Goal: Task Accomplishment & Management: Use online tool/utility

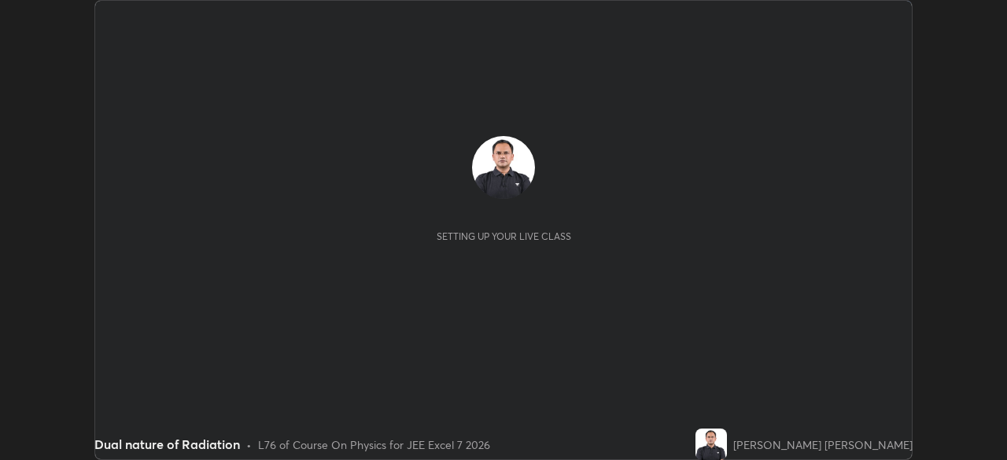
scroll to position [460, 1006]
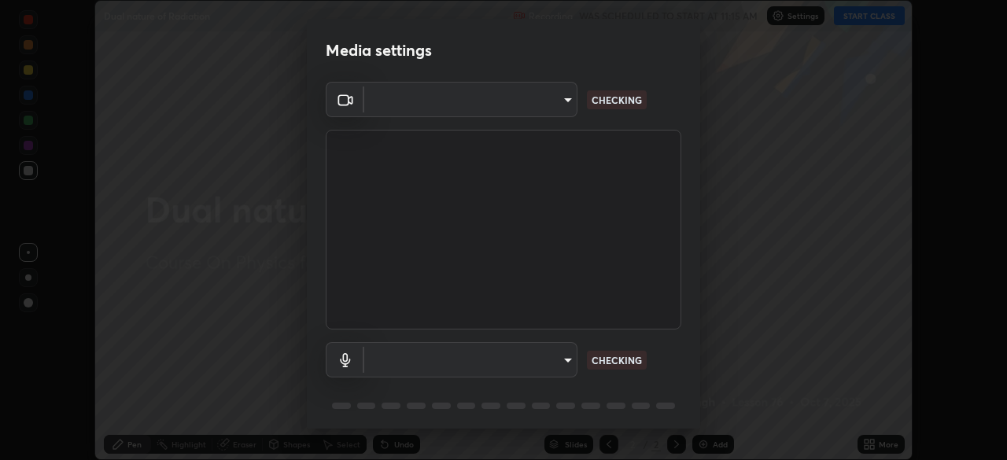
type input "aa36e69ab0c88cc8f992b177efc0368f24d8e8c052c335078adb188e95c7aa57"
click at [535, 360] on body "Erase all Dual nature of Radiation Recording WAS SCHEDULED TO START AT 11:15 AM…" at bounding box center [503, 230] width 1007 height 460
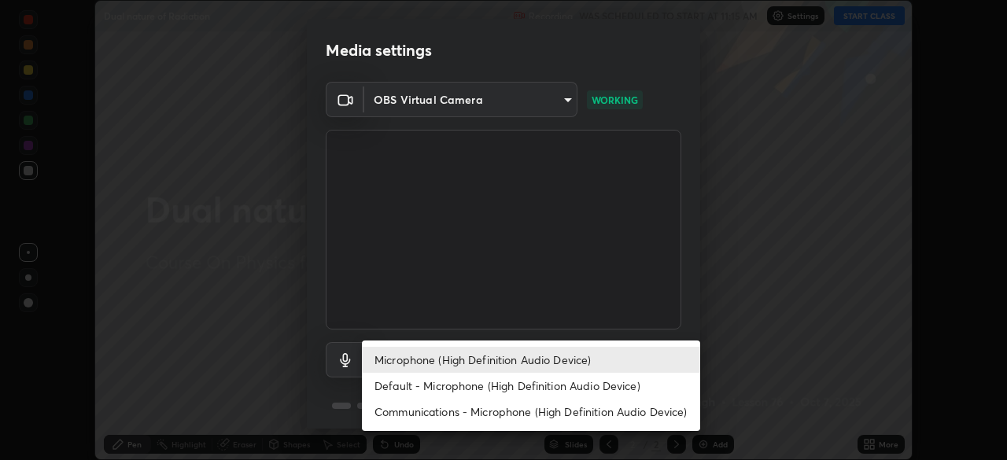
click at [508, 393] on li "Default - Microphone (High Definition Audio Device)" at bounding box center [531, 386] width 338 height 26
type input "default"
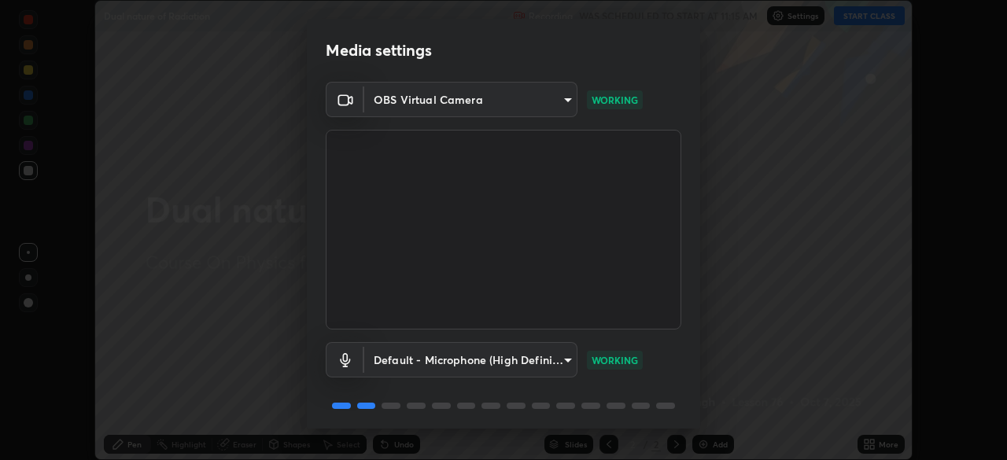
scroll to position [56, 0]
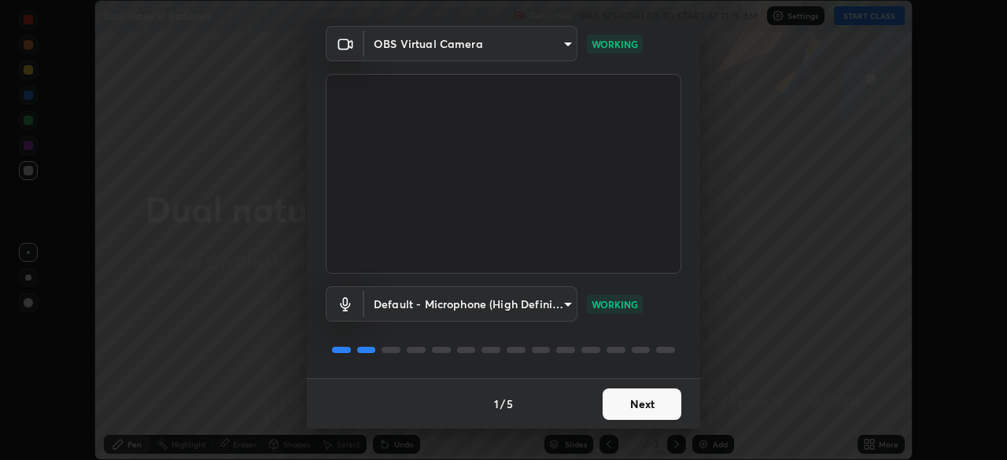
click at [659, 409] on button "Next" at bounding box center [642, 404] width 79 height 31
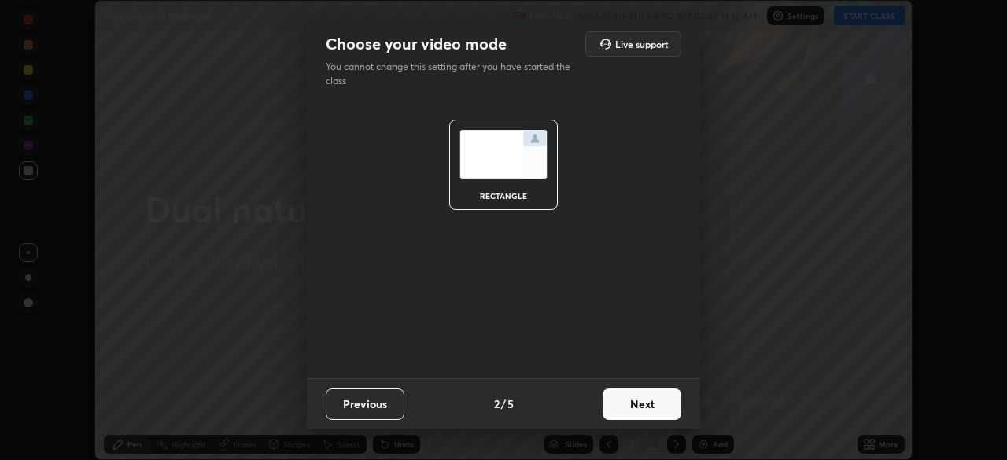
scroll to position [0, 0]
click at [664, 407] on button "Next" at bounding box center [642, 404] width 79 height 31
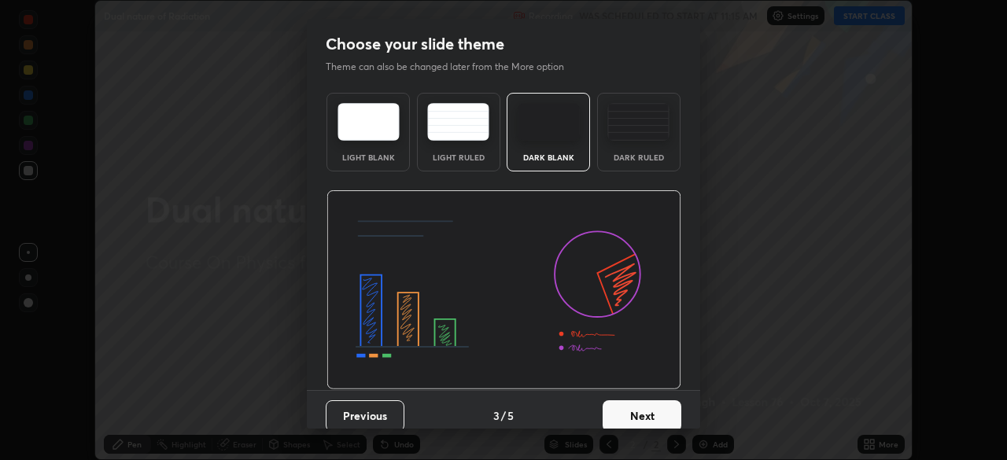
click at [646, 417] on button "Next" at bounding box center [642, 416] width 79 height 31
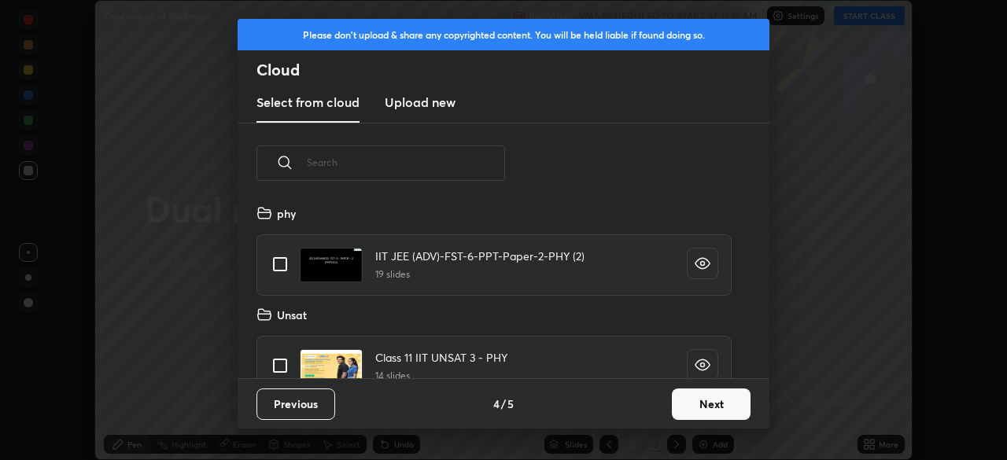
scroll to position [175, 505]
click at [696, 409] on button "Next" at bounding box center [711, 404] width 79 height 31
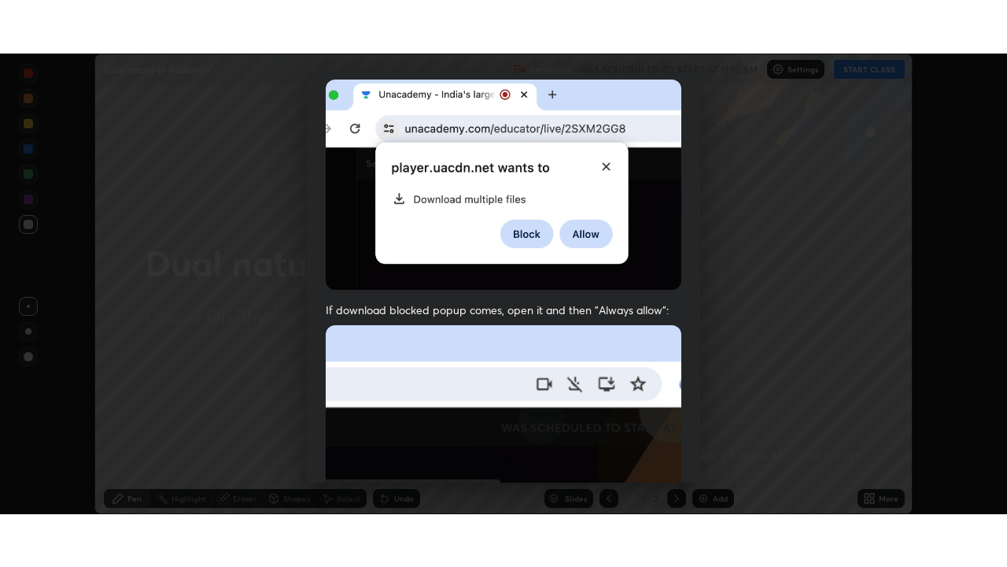
scroll to position [377, 0]
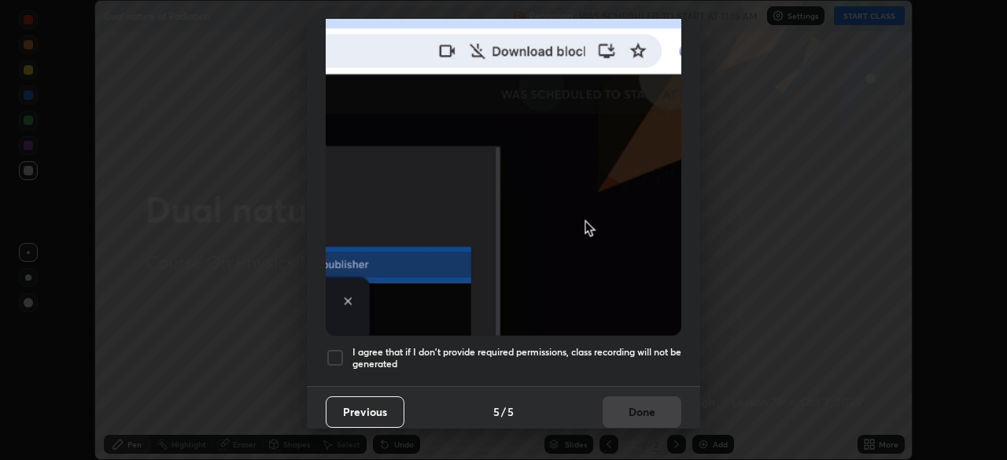
click at [337, 349] on div at bounding box center [335, 358] width 19 height 19
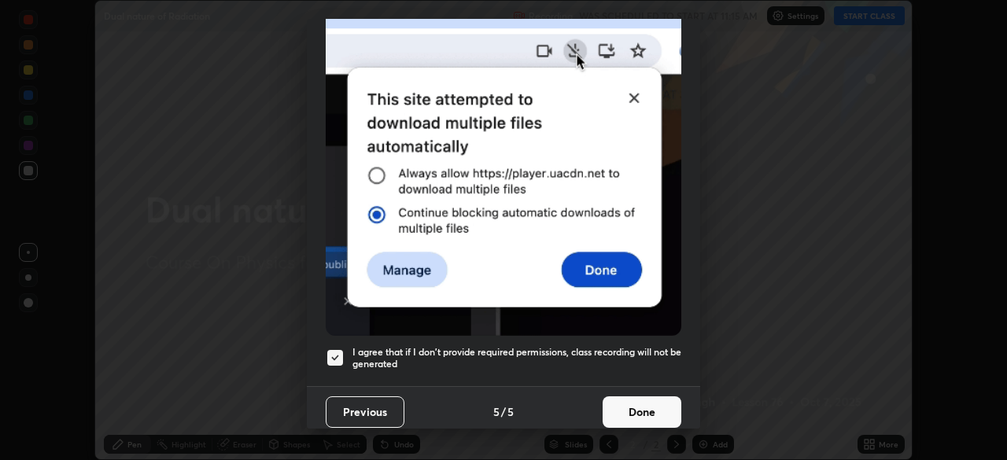
click at [646, 407] on button "Done" at bounding box center [642, 412] width 79 height 31
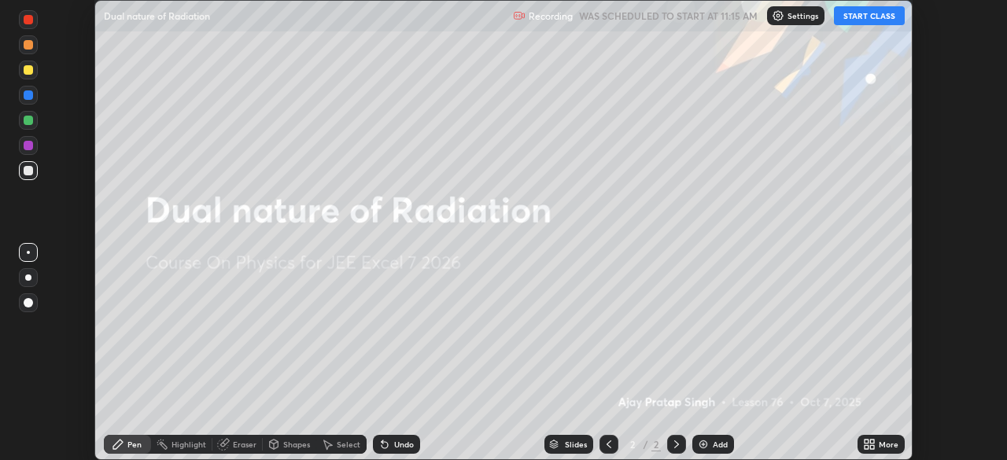
click at [857, 19] on button "START CLASS" at bounding box center [869, 15] width 71 height 19
click at [873, 443] on icon at bounding box center [872, 442] width 4 height 4
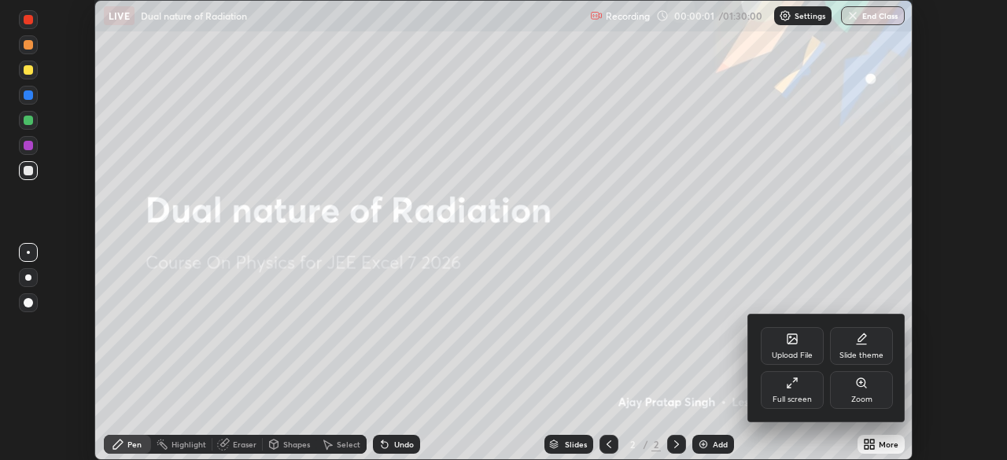
click at [800, 388] on div "Full screen" at bounding box center [792, 390] width 63 height 38
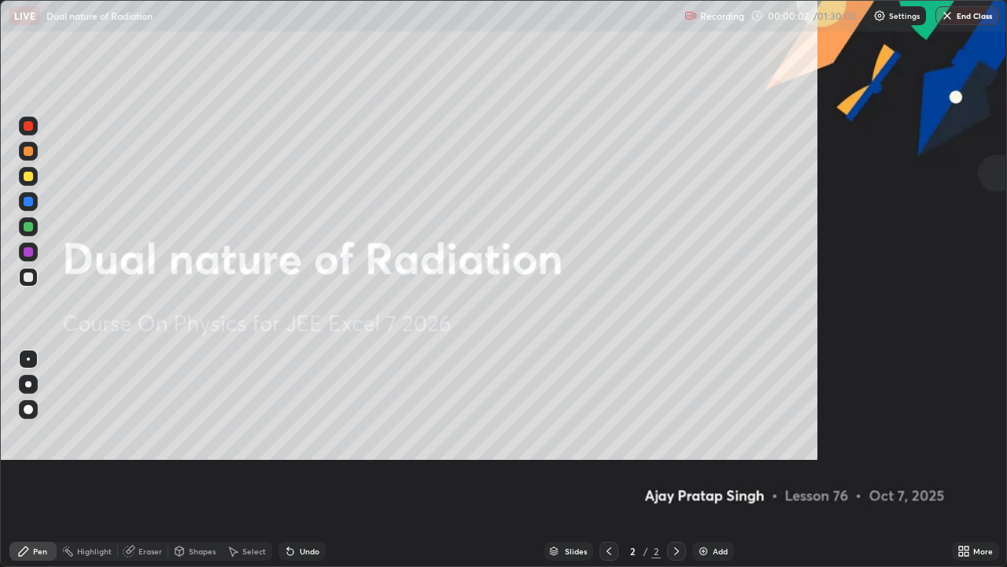
scroll to position [567, 1007]
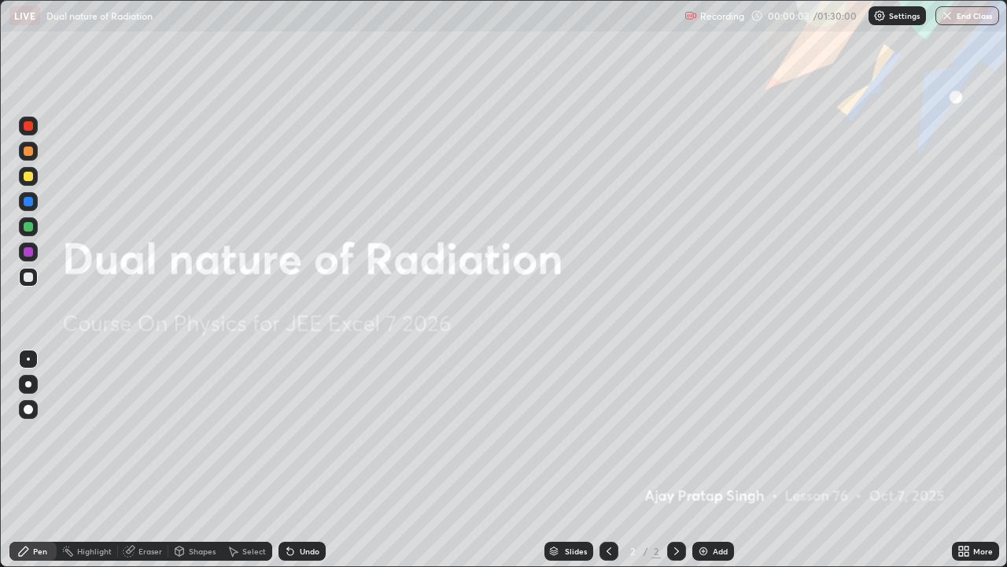
click at [713, 460] on div "Add" at bounding box center [720, 551] width 15 height 8
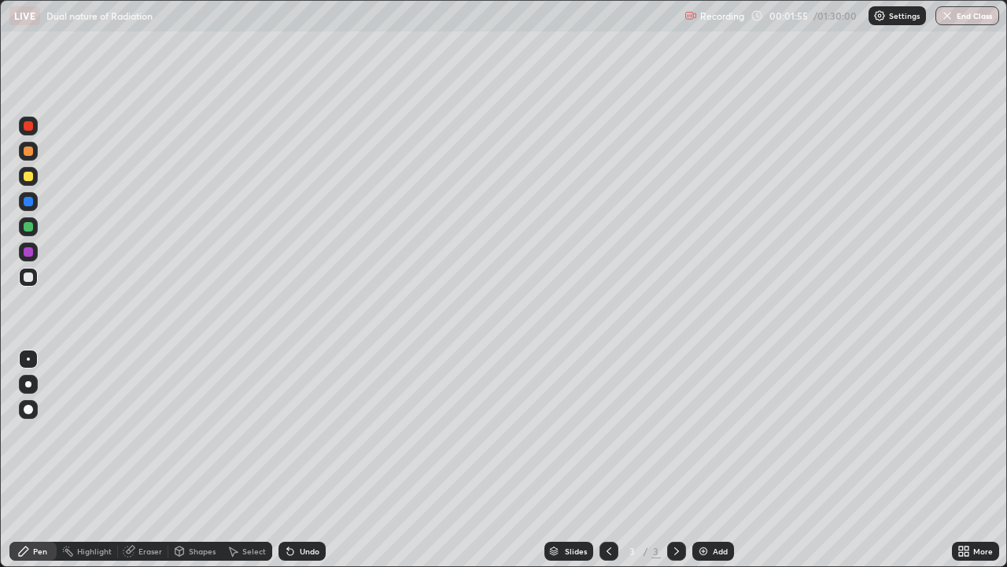
click at [25, 227] on div at bounding box center [28, 226] width 9 height 9
click at [28, 275] on div at bounding box center [28, 276] width 9 height 9
click at [697, 460] on img at bounding box center [703, 550] width 13 height 13
click at [703, 460] on img at bounding box center [703, 550] width 13 height 13
click at [697, 460] on img at bounding box center [703, 550] width 13 height 13
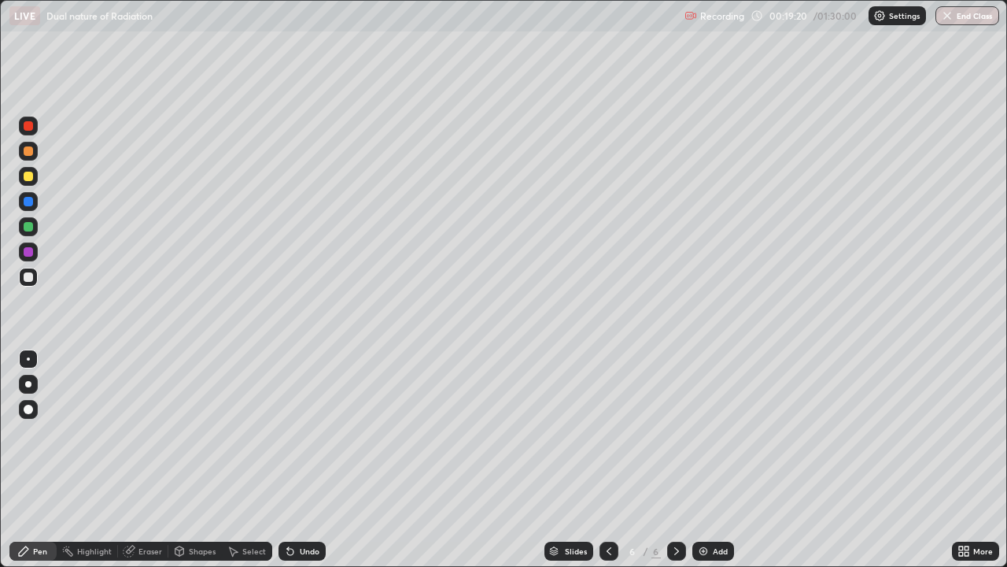
click at [311, 460] on div "Undo" at bounding box center [310, 551] width 20 height 8
click at [312, 460] on div "Undo" at bounding box center [302, 550] width 47 height 19
click at [316, 460] on div "Undo" at bounding box center [310, 551] width 20 height 8
click at [702, 460] on img at bounding box center [703, 550] width 13 height 13
click at [199, 460] on div "Shapes" at bounding box center [202, 551] width 27 height 8
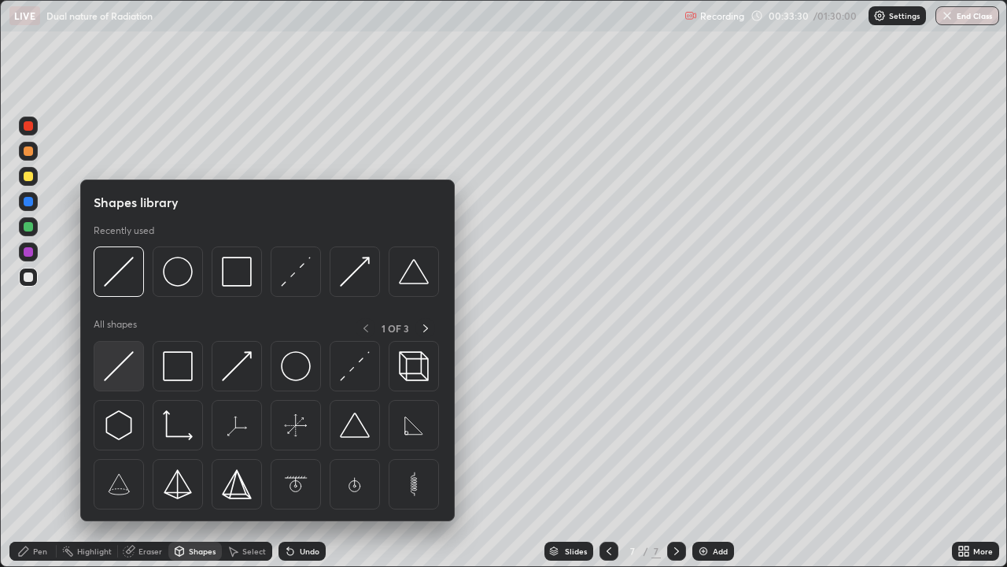
click at [126, 362] on img at bounding box center [119, 366] width 30 height 30
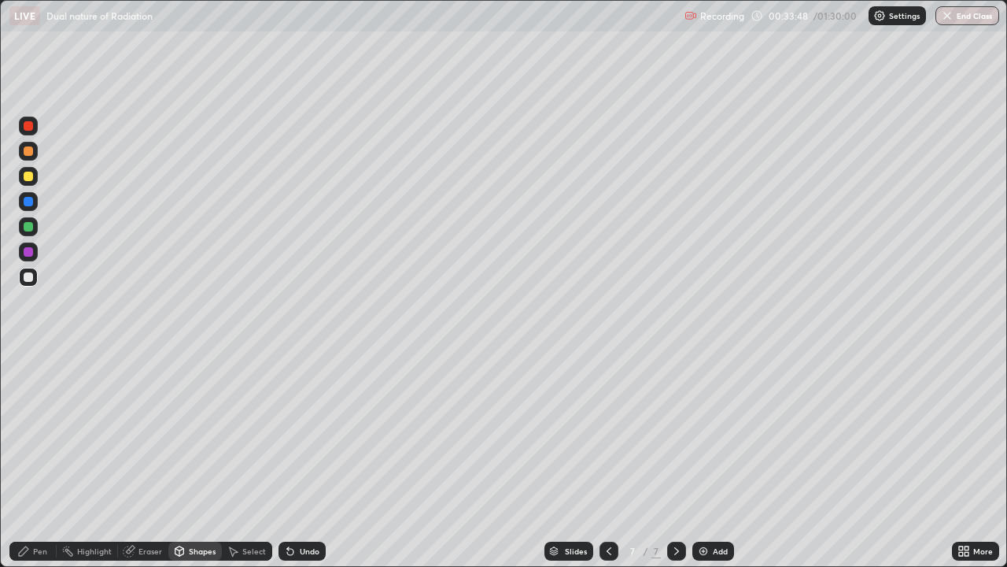
click at [47, 460] on div "Pen" at bounding box center [32, 550] width 47 height 19
click at [698, 460] on img at bounding box center [703, 550] width 13 height 13
click at [301, 460] on div "Undo" at bounding box center [302, 550] width 47 height 19
click at [46, 460] on div "Pen" at bounding box center [40, 551] width 14 height 8
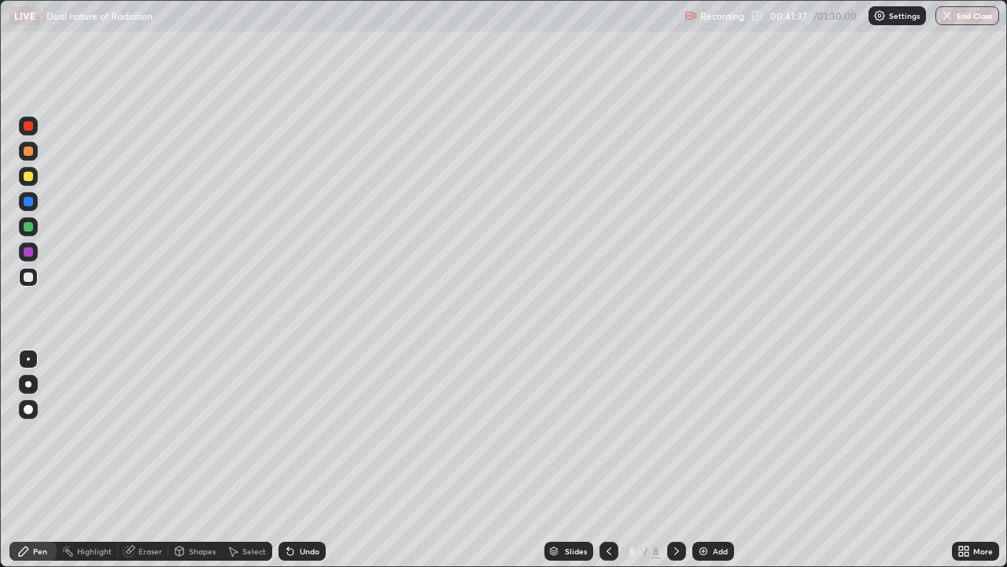
click at [192, 460] on div "Shapes" at bounding box center [202, 551] width 27 height 8
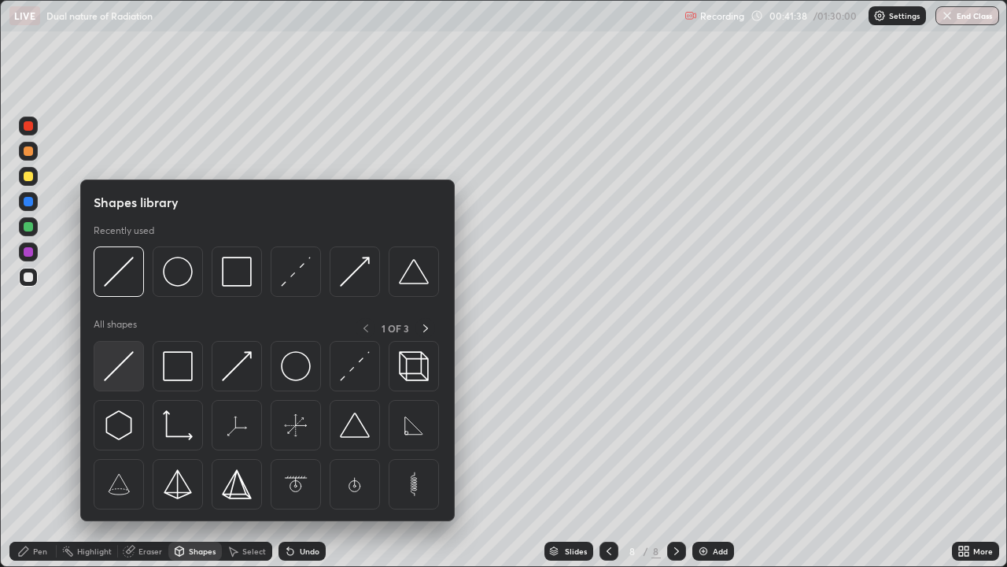
click at [121, 367] on img at bounding box center [119, 366] width 30 height 30
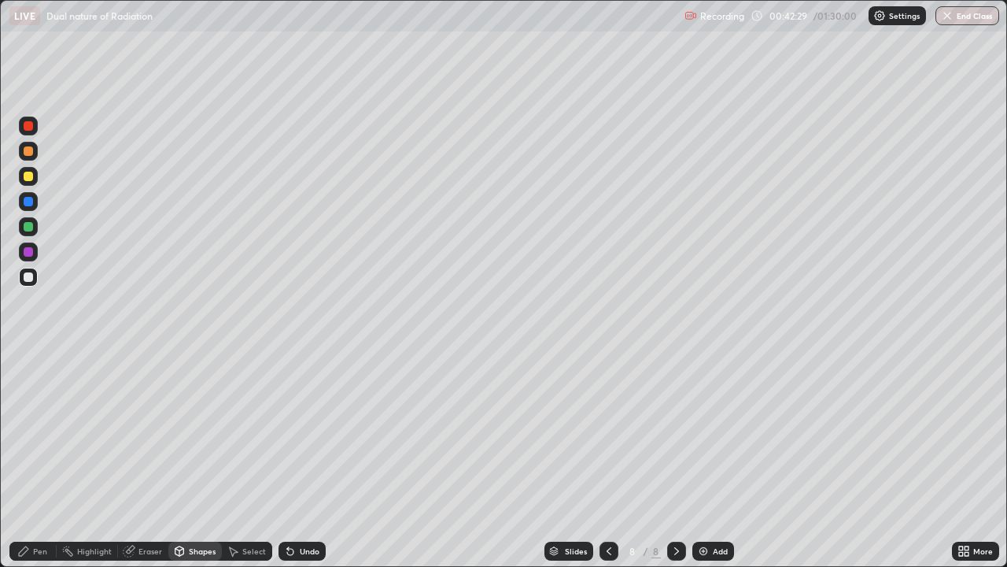
click at [38, 460] on div "Pen" at bounding box center [32, 550] width 47 height 19
click at [28, 180] on div at bounding box center [28, 176] width 9 height 9
click at [700, 460] on img at bounding box center [703, 550] width 13 height 13
click at [309, 460] on div "Undo" at bounding box center [310, 551] width 20 height 8
click at [65, 460] on div "Highlight" at bounding box center [87, 550] width 61 height 19
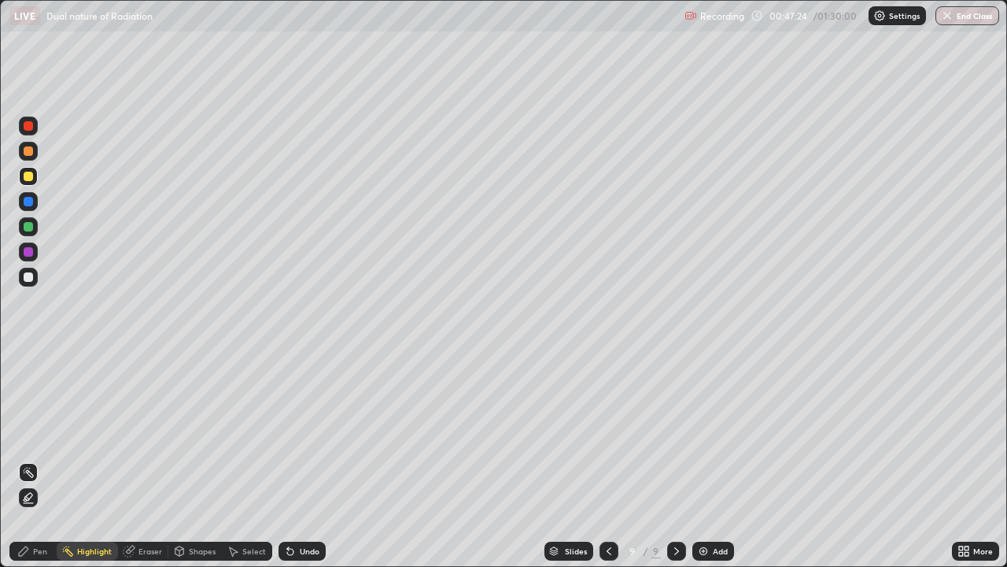
click at [28, 279] on div at bounding box center [28, 276] width 9 height 9
click at [36, 460] on div "Pen" at bounding box center [32, 550] width 47 height 19
click at [28, 359] on div at bounding box center [28, 358] width 3 height 3
click at [28, 275] on div at bounding box center [28, 276] width 9 height 9
click at [607, 460] on icon at bounding box center [609, 550] width 13 height 13
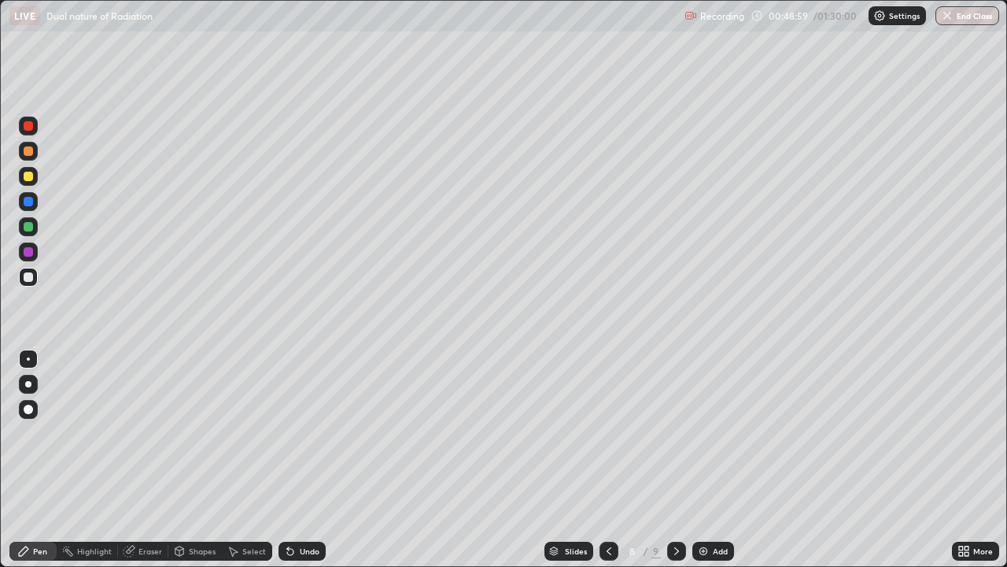
click at [606, 460] on icon at bounding box center [609, 550] width 13 height 13
click at [675, 460] on icon at bounding box center [676, 550] width 13 height 13
click at [607, 460] on icon at bounding box center [609, 550] width 13 height 13
click at [606, 460] on icon at bounding box center [609, 550] width 13 height 13
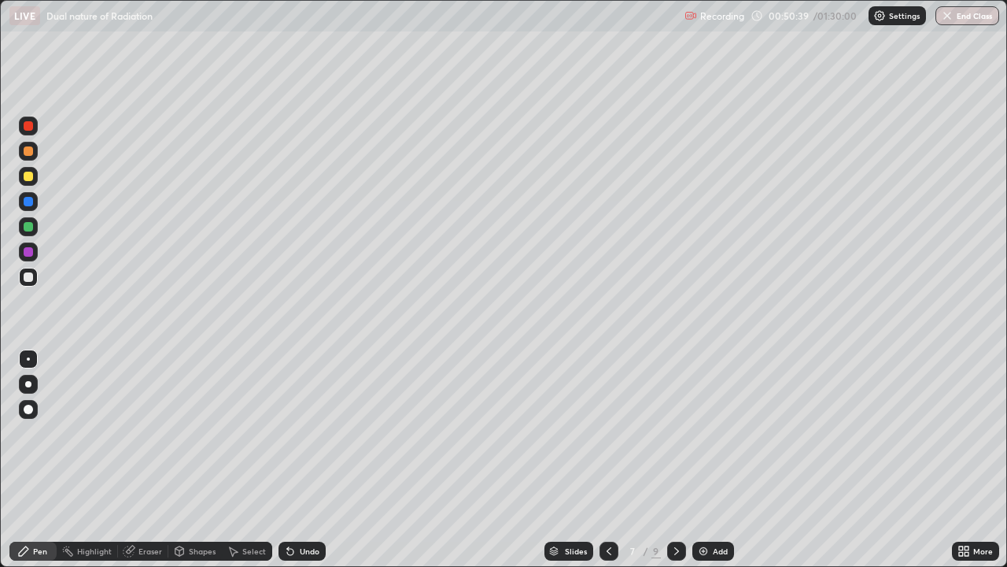
click at [698, 460] on img at bounding box center [703, 550] width 13 height 13
click at [306, 460] on div "Undo" at bounding box center [310, 551] width 20 height 8
click at [308, 460] on div "Undo" at bounding box center [310, 551] width 20 height 8
click at [205, 460] on div "Shapes" at bounding box center [202, 551] width 27 height 8
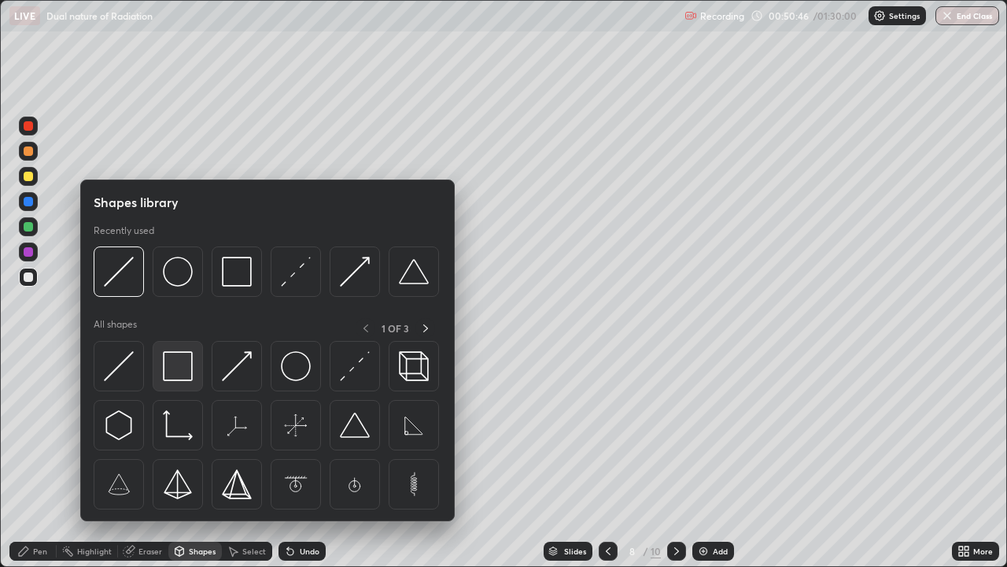
click at [175, 366] on img at bounding box center [178, 366] width 30 height 30
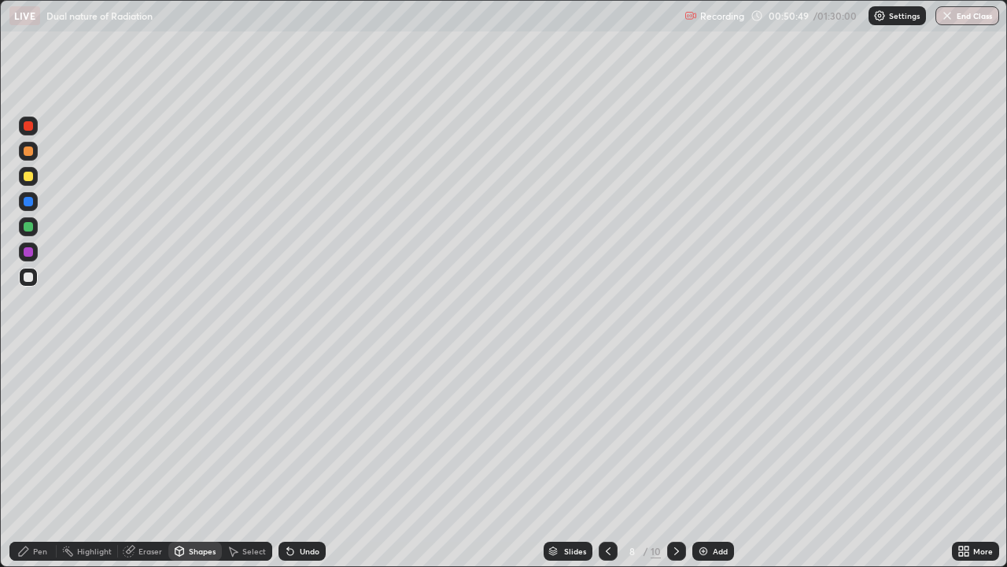
click at [204, 460] on div "Shapes" at bounding box center [202, 551] width 27 height 8
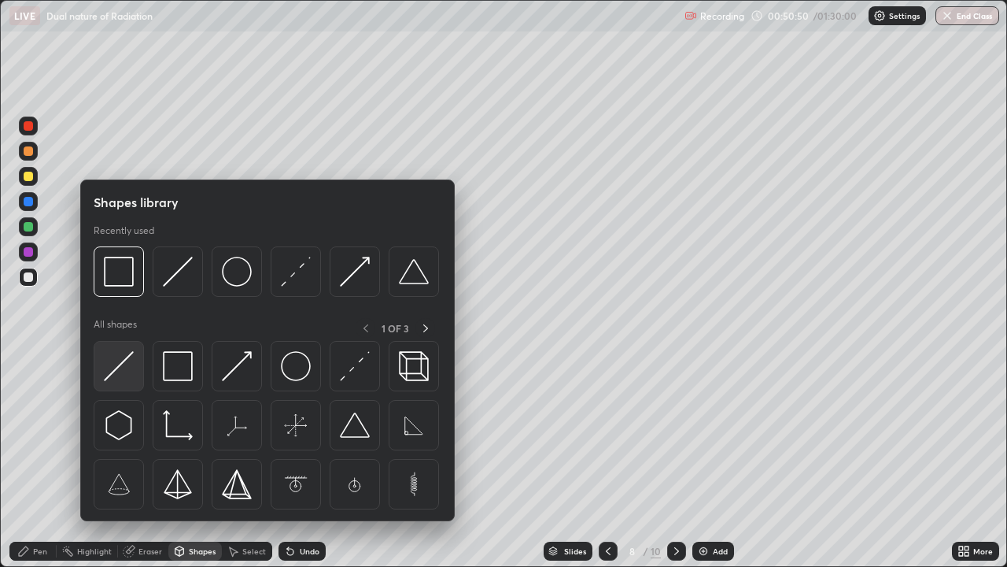
click at [128, 356] on img at bounding box center [119, 366] width 30 height 30
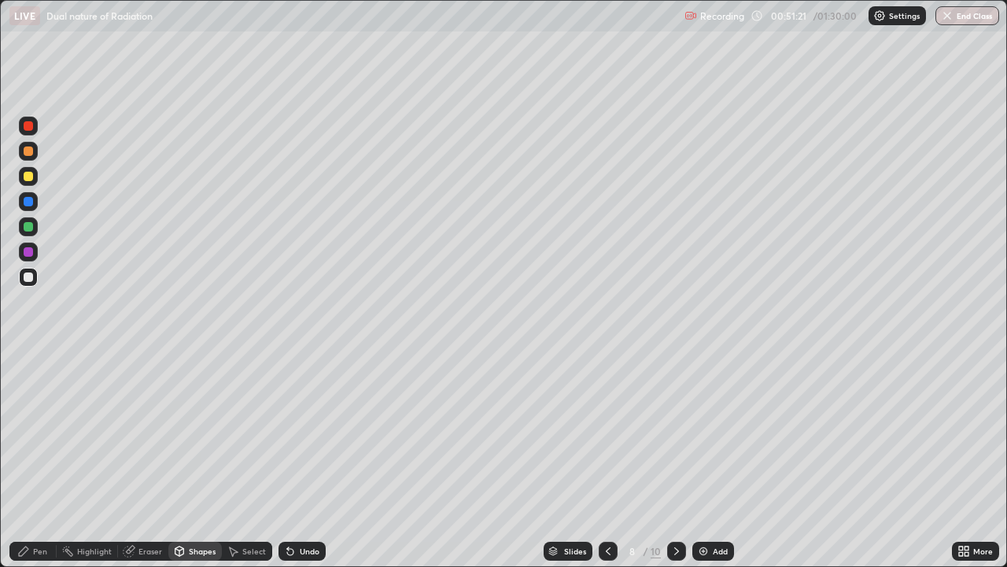
click at [42, 460] on div "Pen" at bounding box center [40, 551] width 14 height 8
click at [703, 460] on img at bounding box center [703, 550] width 13 height 13
click at [198, 460] on div "Shapes" at bounding box center [202, 551] width 27 height 8
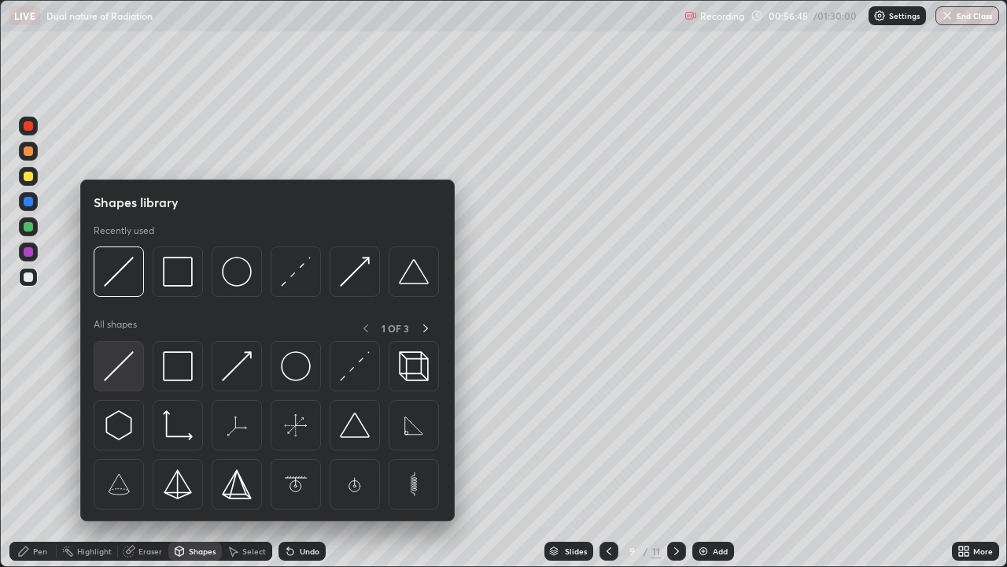
click at [125, 363] on img at bounding box center [119, 366] width 30 height 30
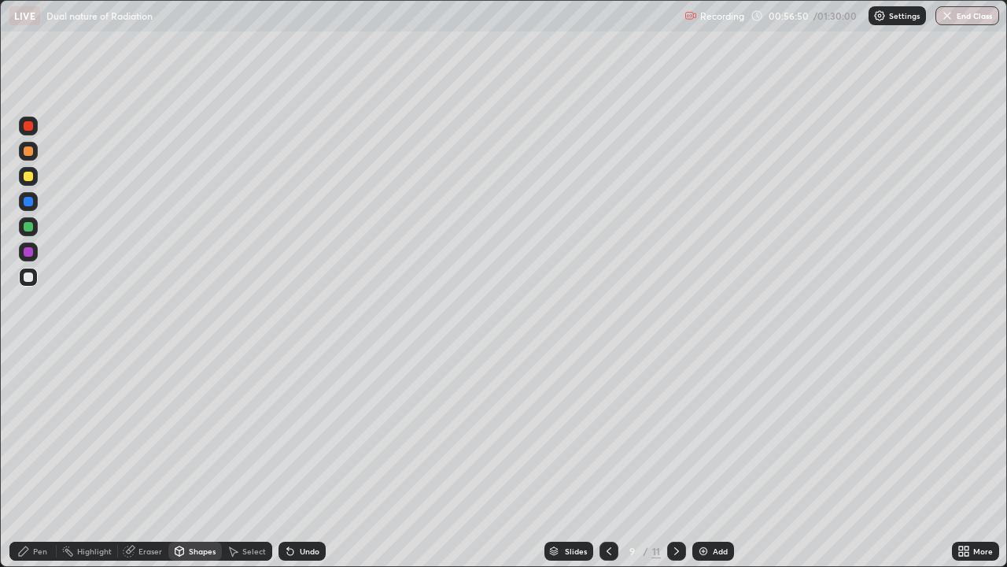
click at [30, 179] on div at bounding box center [28, 176] width 9 height 9
click at [44, 460] on div "Pen" at bounding box center [40, 551] width 14 height 8
click at [701, 460] on img at bounding box center [703, 550] width 13 height 13
click at [607, 460] on icon at bounding box center [609, 550] width 13 height 13
click at [675, 460] on icon at bounding box center [676, 550] width 13 height 13
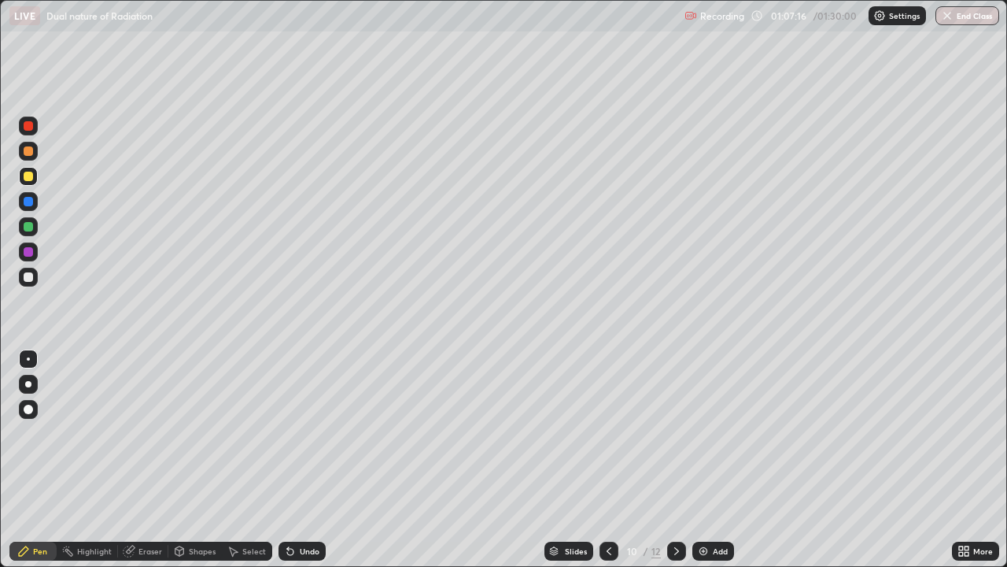
click at [607, 460] on icon at bounding box center [609, 550] width 13 height 13
click at [154, 460] on div "Eraser" at bounding box center [150, 551] width 24 height 8
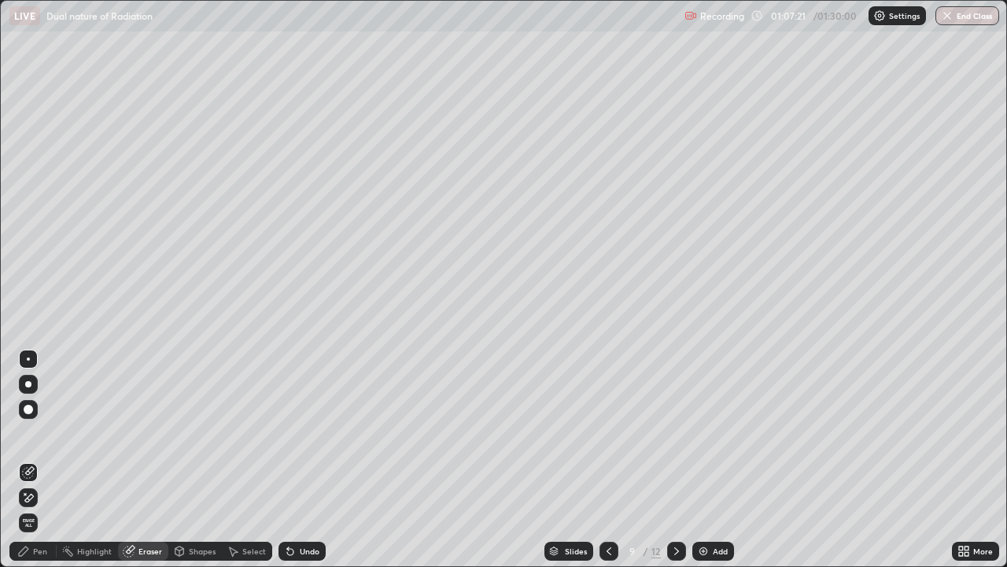
click at [42, 460] on div "Pen" at bounding box center [32, 550] width 47 height 19
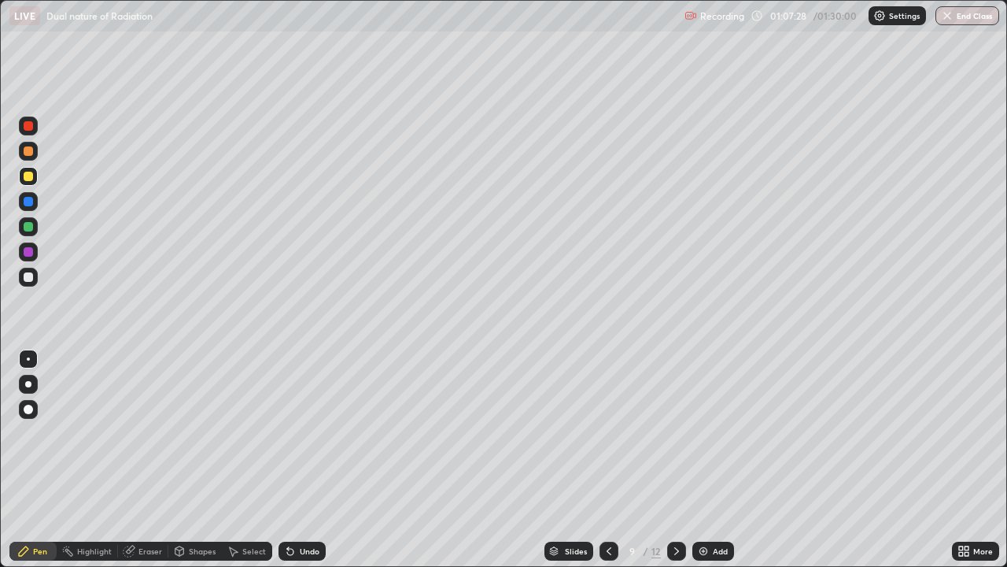
click at [158, 460] on div "Eraser" at bounding box center [150, 551] width 24 height 8
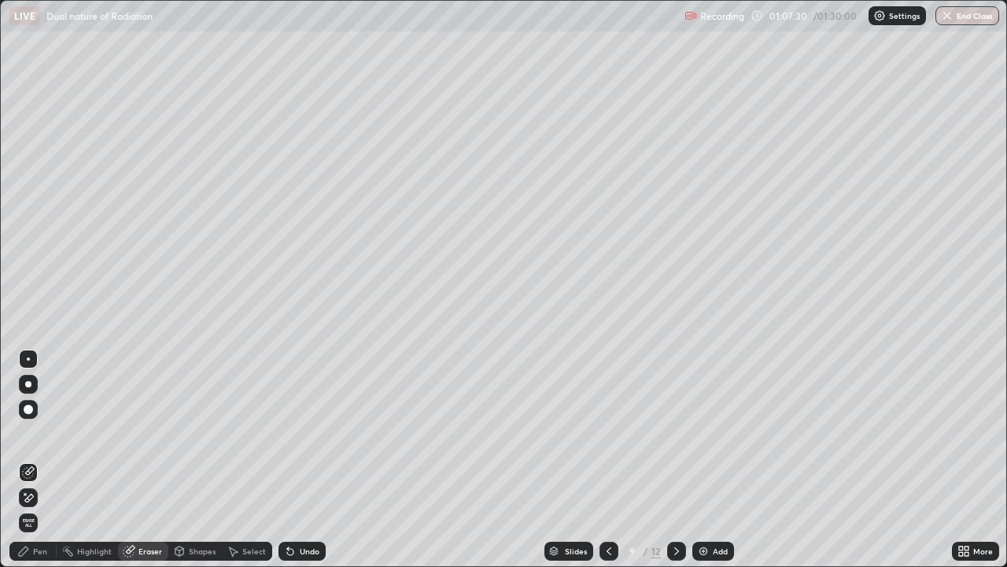
click at [43, 460] on div "Pen" at bounding box center [40, 551] width 14 height 8
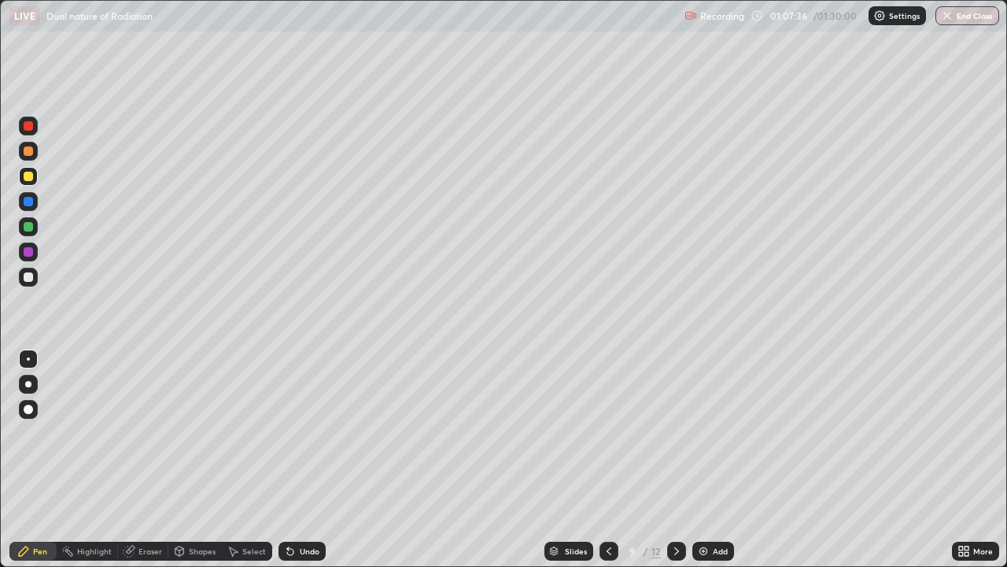
click at [153, 460] on div "Eraser" at bounding box center [150, 551] width 24 height 8
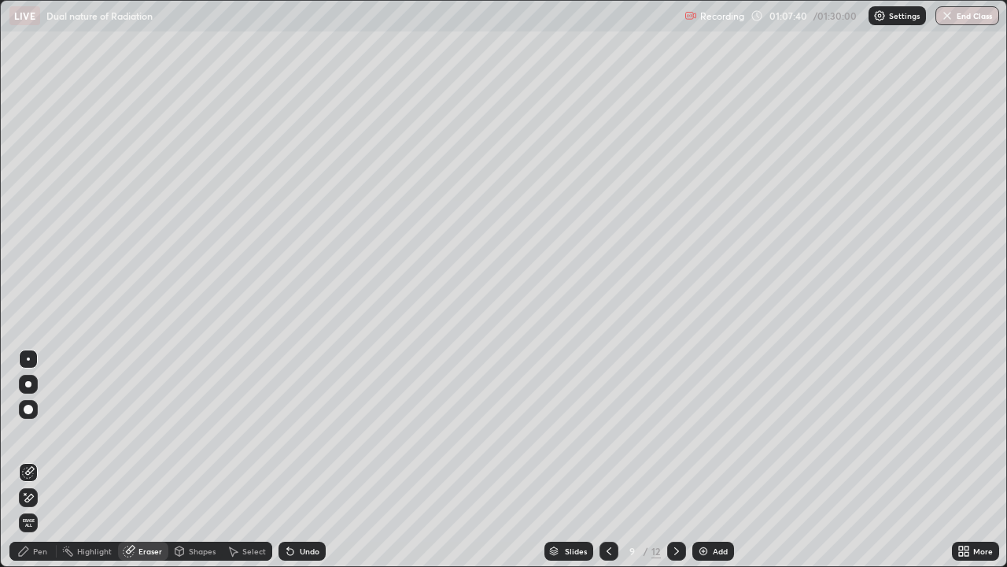
click at [41, 460] on div "Pen" at bounding box center [40, 551] width 14 height 8
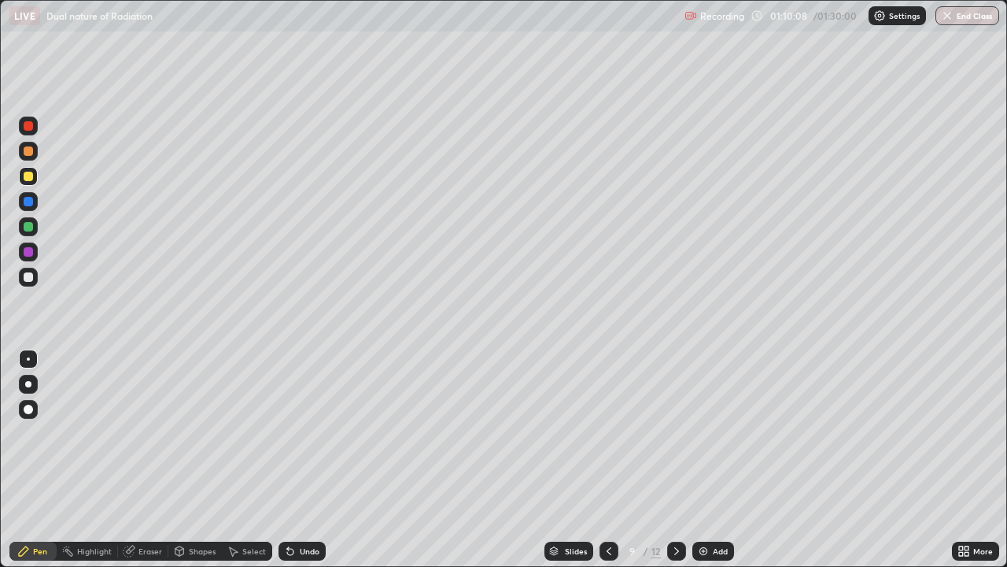
click at [710, 460] on div "Add" at bounding box center [713, 550] width 42 height 19
click at [607, 460] on icon at bounding box center [609, 551] width 5 height 8
click at [667, 460] on div at bounding box center [676, 550] width 19 height 19
click at [675, 460] on icon at bounding box center [676, 550] width 13 height 13
click at [27, 279] on div at bounding box center [28, 276] width 9 height 9
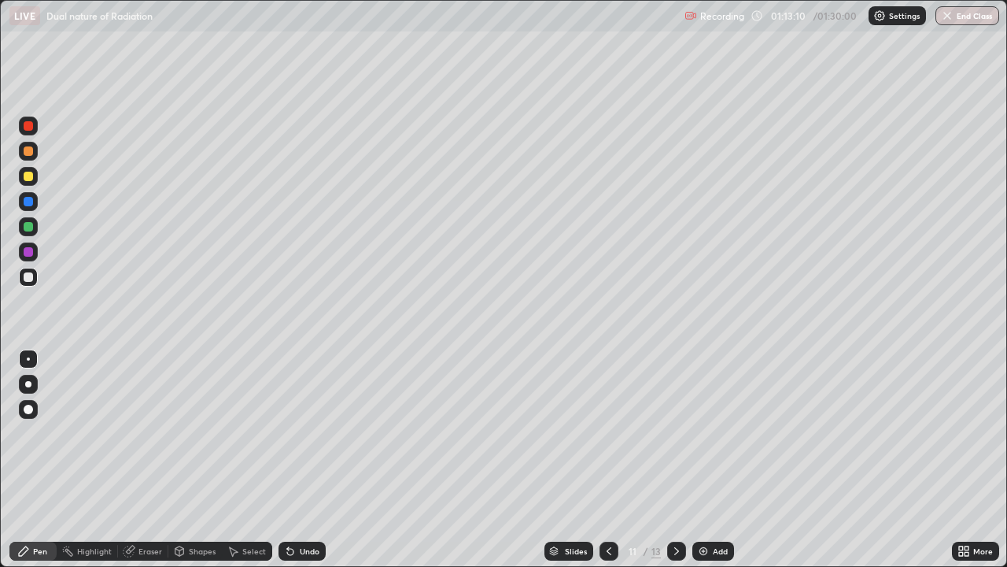
click at [697, 460] on img at bounding box center [703, 550] width 13 height 13
click at [607, 460] on icon at bounding box center [609, 551] width 5 height 8
click at [607, 460] on icon at bounding box center [609, 550] width 13 height 13
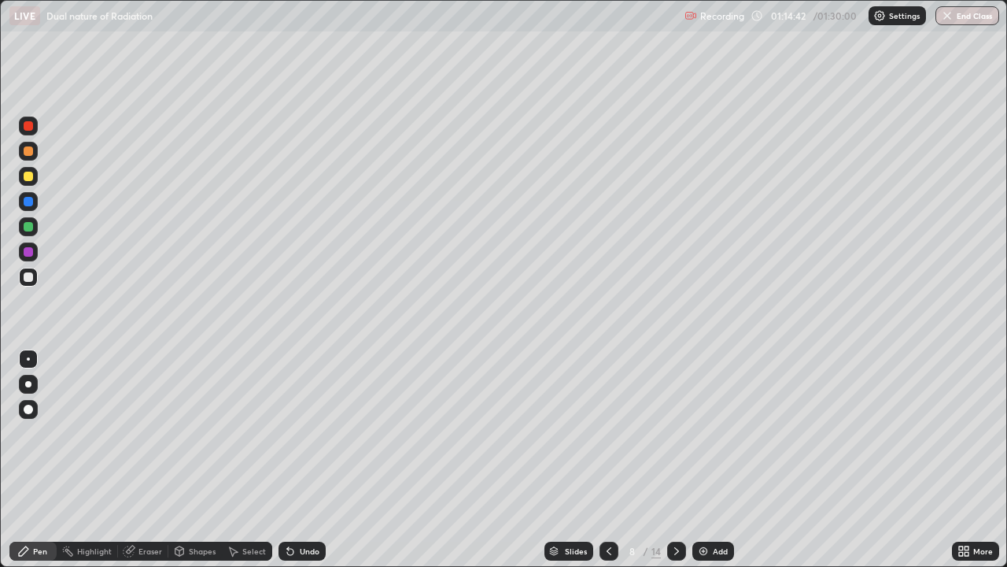
click at [672, 460] on icon at bounding box center [676, 550] width 13 height 13
click at [675, 460] on icon at bounding box center [676, 550] width 13 height 13
click at [674, 460] on icon at bounding box center [676, 551] width 5 height 8
click at [675, 460] on icon at bounding box center [676, 550] width 13 height 13
click at [301, 460] on div "Undo" at bounding box center [302, 550] width 47 height 19
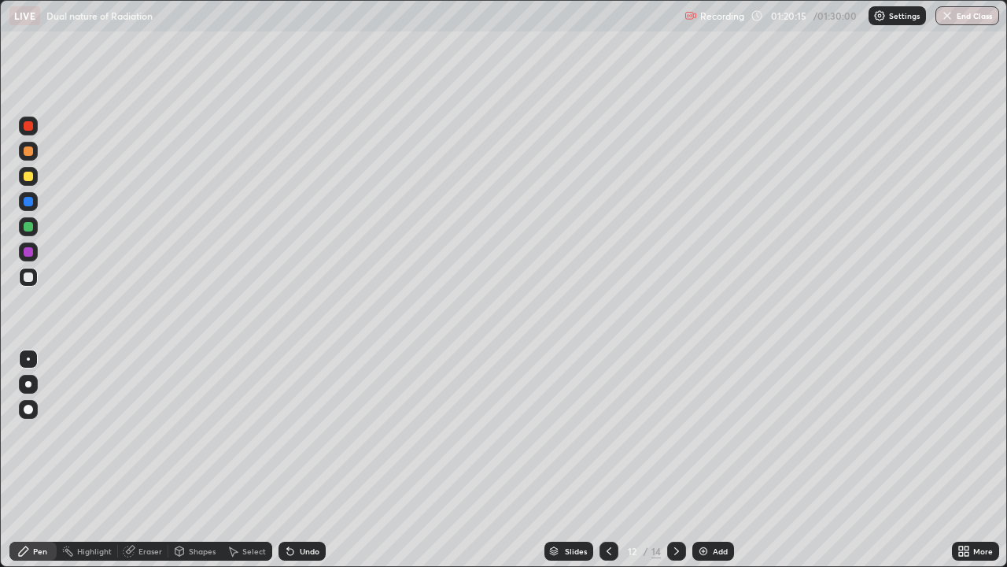
click at [305, 460] on div "Undo" at bounding box center [310, 551] width 20 height 8
click at [954, 17] on button "End Class" at bounding box center [968, 15] width 64 height 19
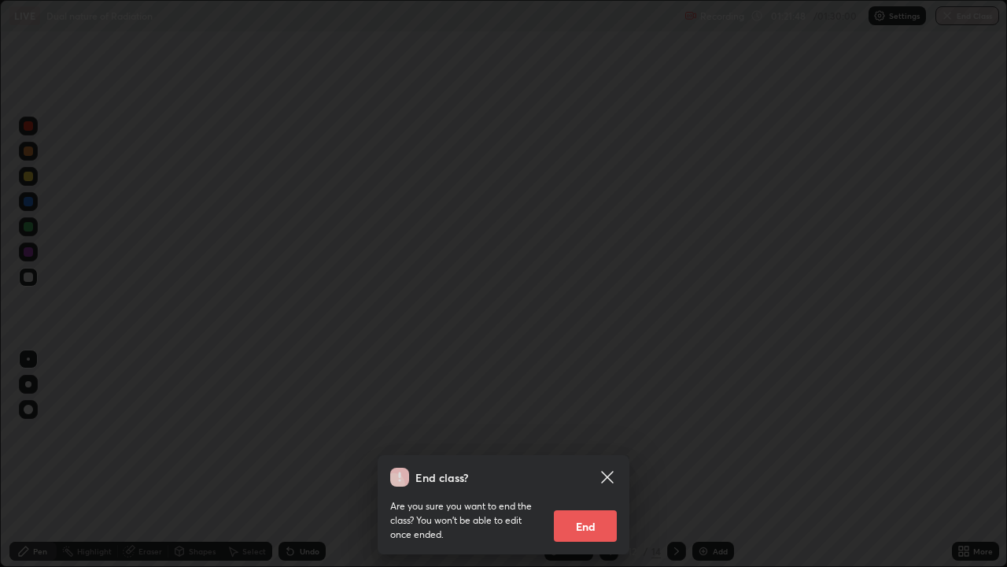
click at [592, 460] on button "End" at bounding box center [585, 525] width 63 height 31
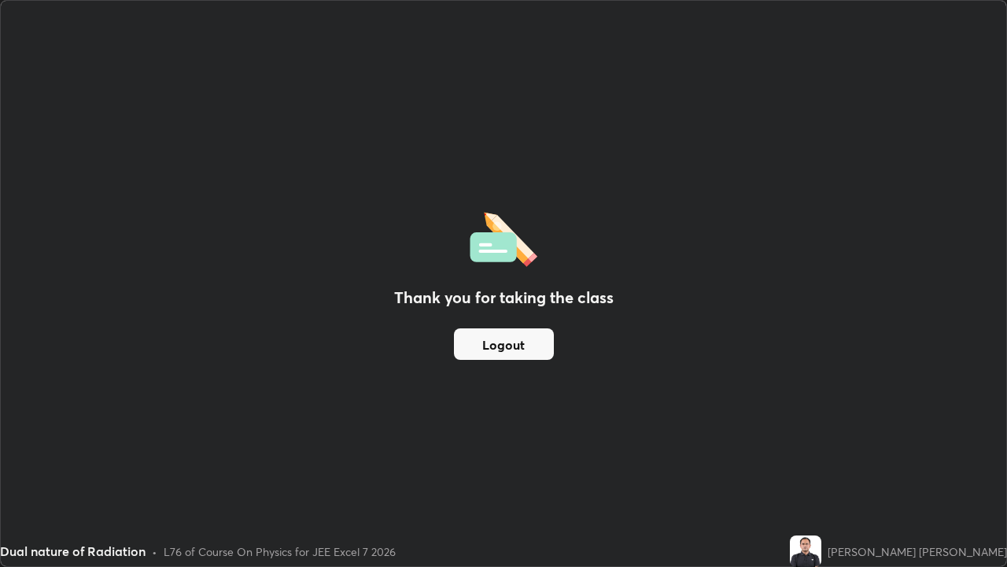
click at [519, 336] on button "Logout" at bounding box center [504, 343] width 100 height 31
